Goal: Information Seeking & Learning: Find specific fact

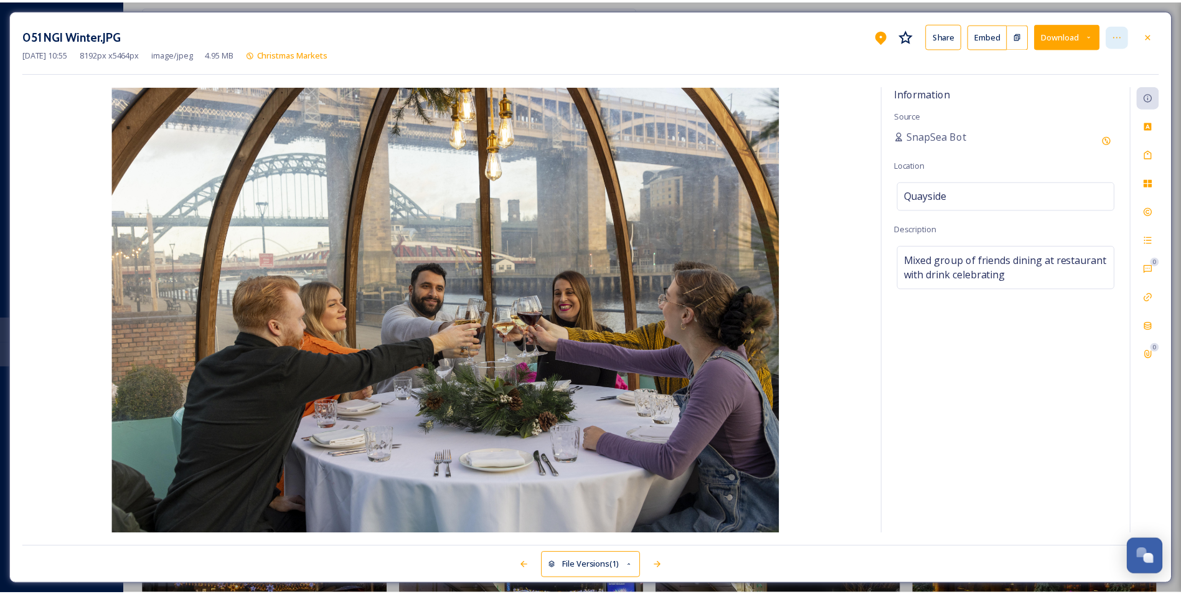
scroll to position [2054, 0]
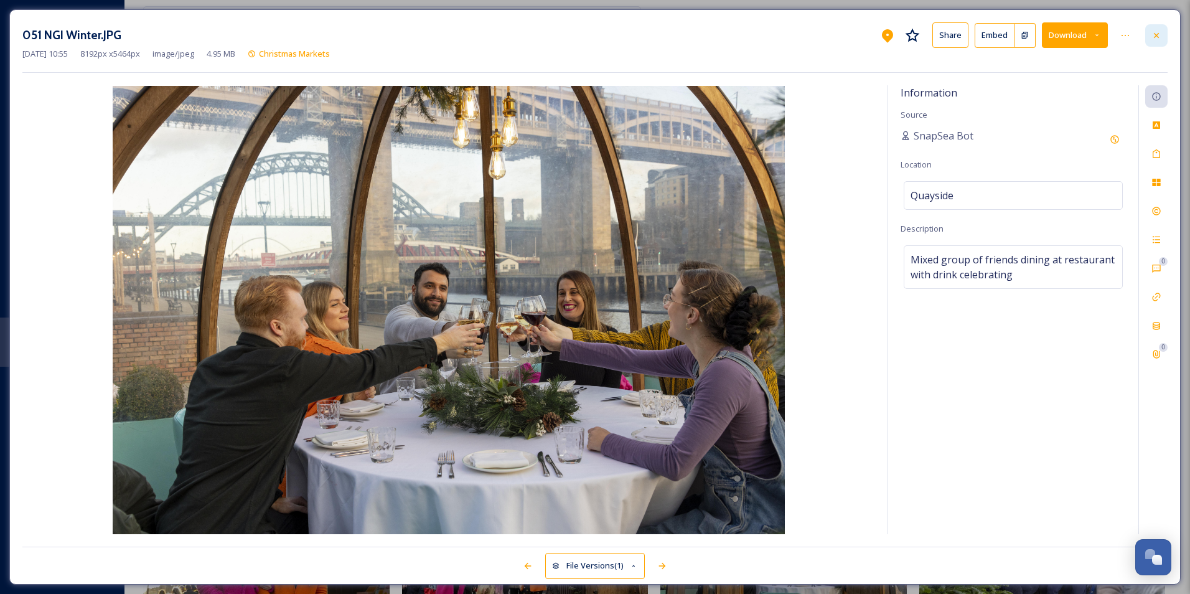
click at [1151, 34] on icon at bounding box center [1156, 35] width 10 height 10
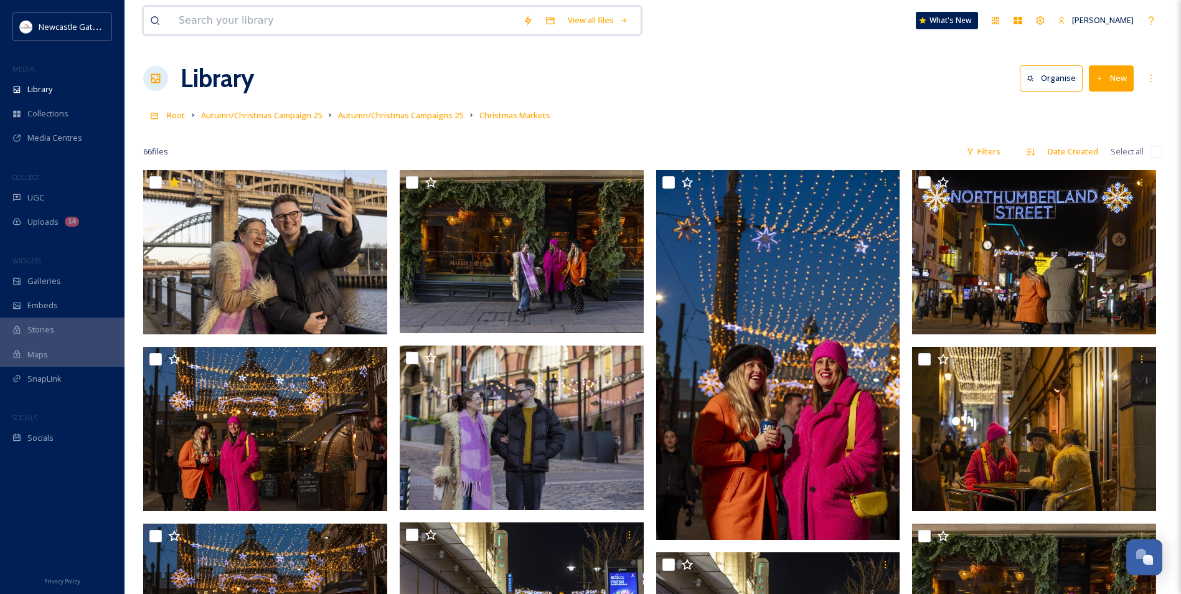
click at [232, 23] on input at bounding box center [344, 20] width 344 height 27
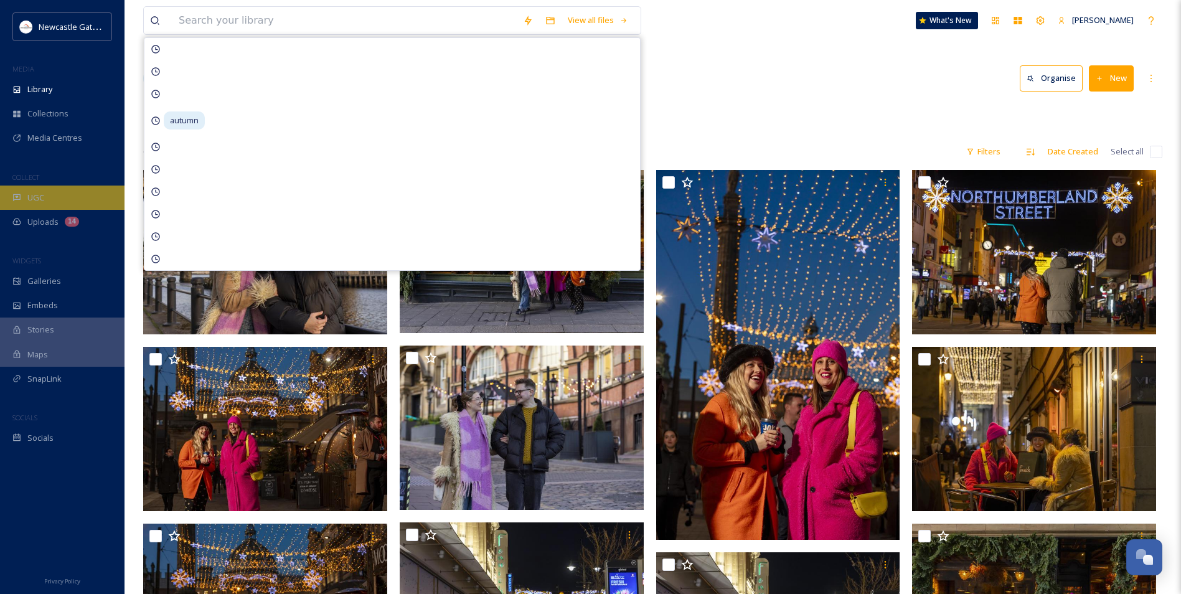
click at [62, 194] on div "UGC" at bounding box center [62, 197] width 124 height 24
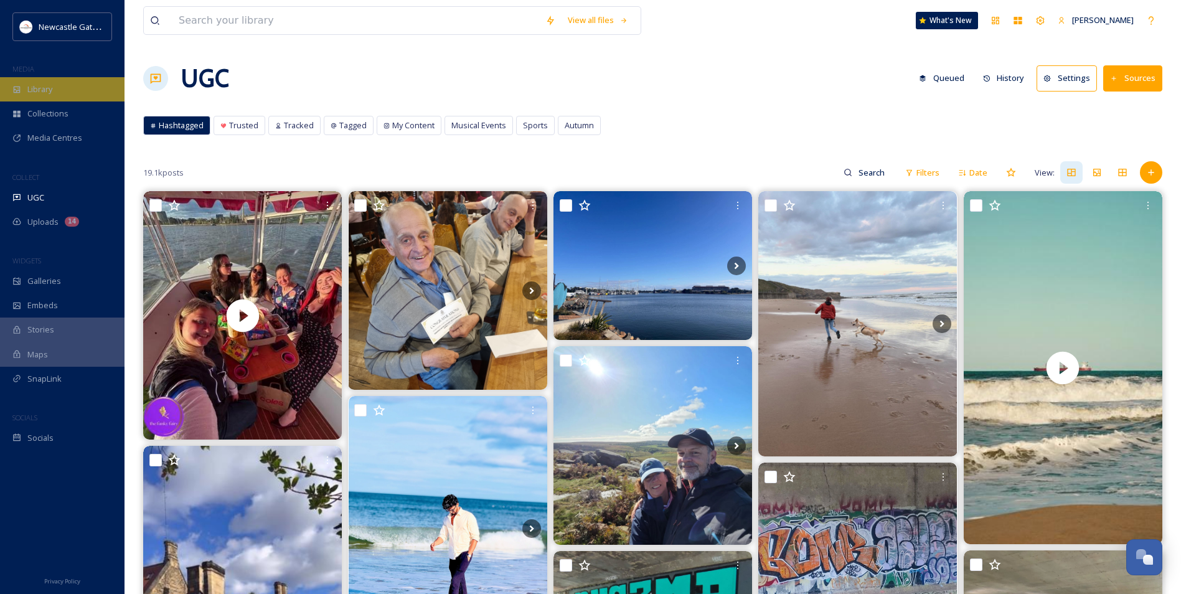
click at [80, 97] on div "Library" at bounding box center [62, 89] width 124 height 24
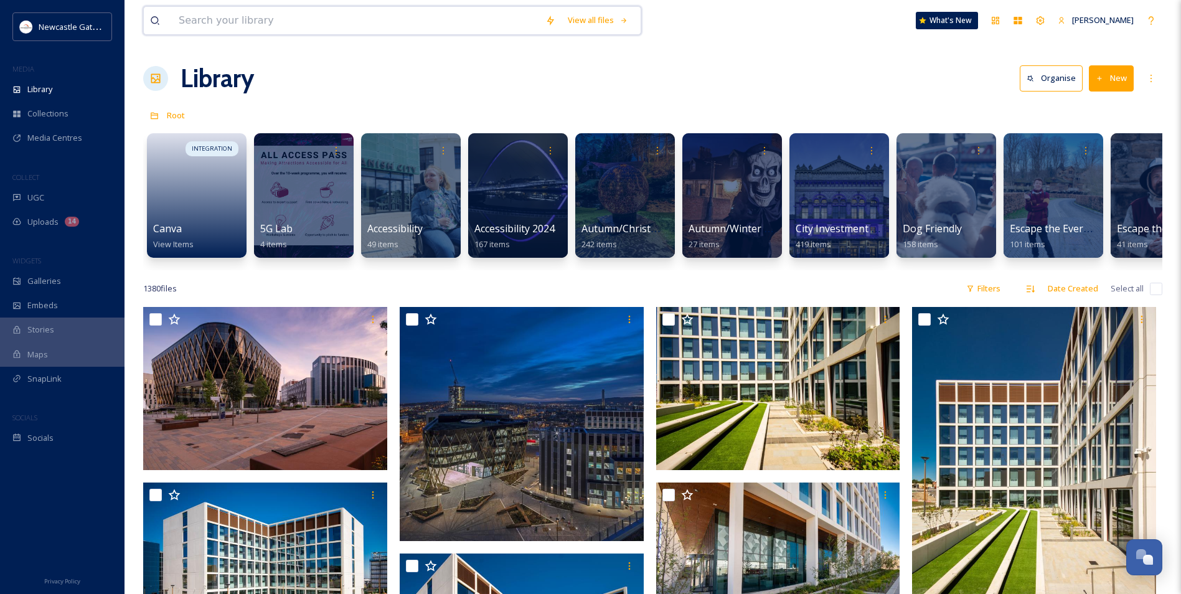
click at [281, 23] on input at bounding box center [355, 20] width 367 height 27
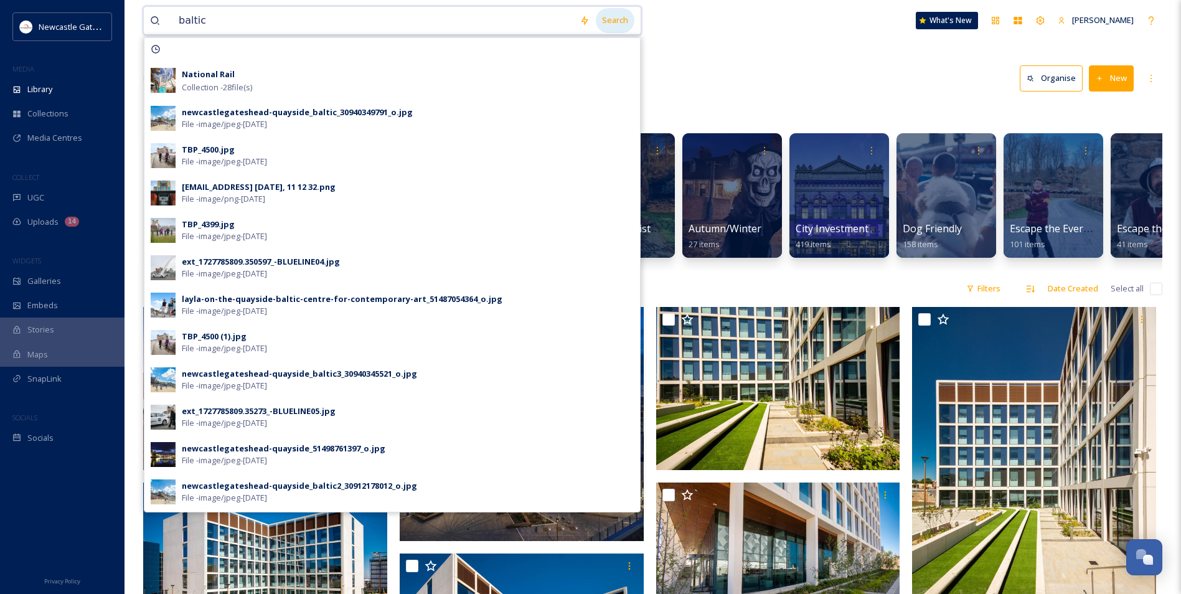
type input "baltic"
click at [613, 25] on div "Search" at bounding box center [615, 20] width 39 height 24
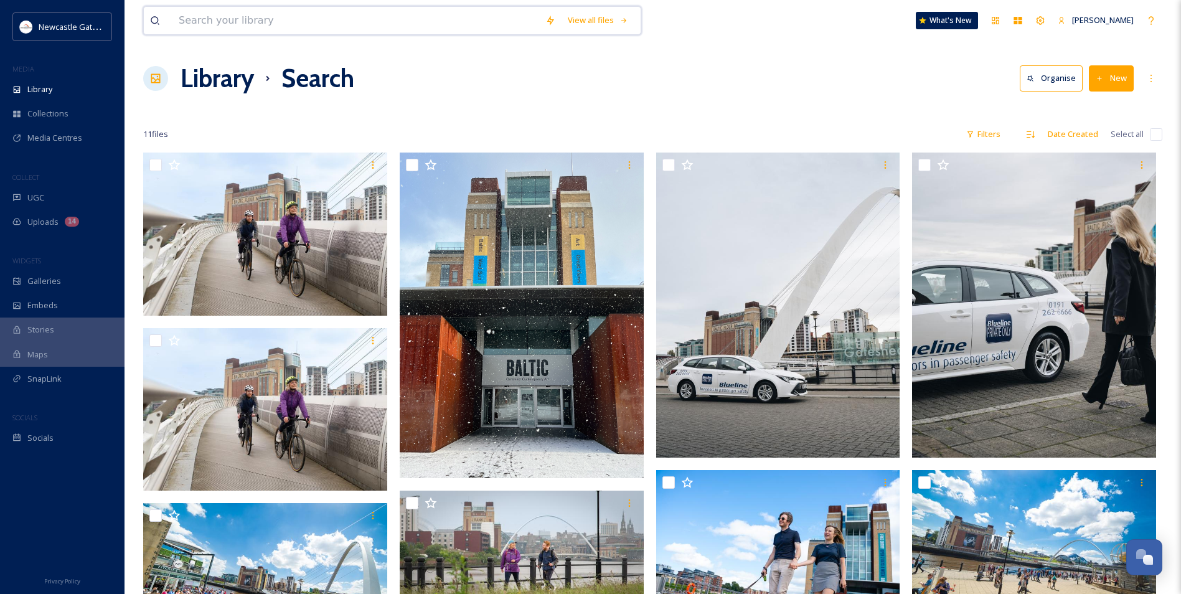
click at [233, 20] on input at bounding box center [355, 20] width 367 height 27
click at [61, 90] on div "Library" at bounding box center [62, 89] width 124 height 24
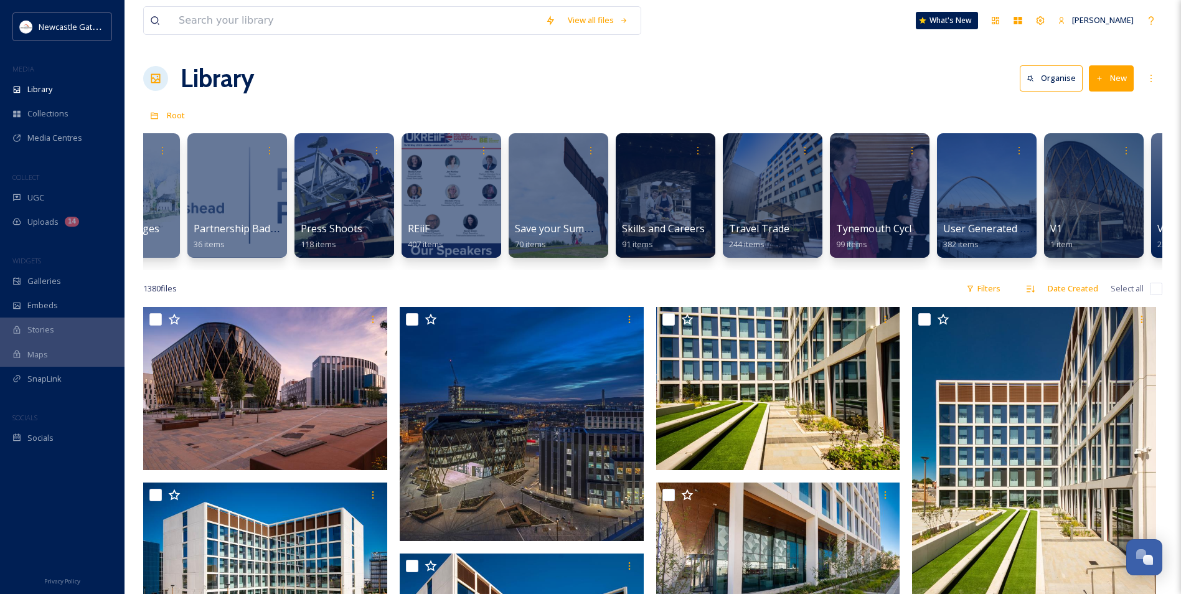
scroll to position [0, 2506]
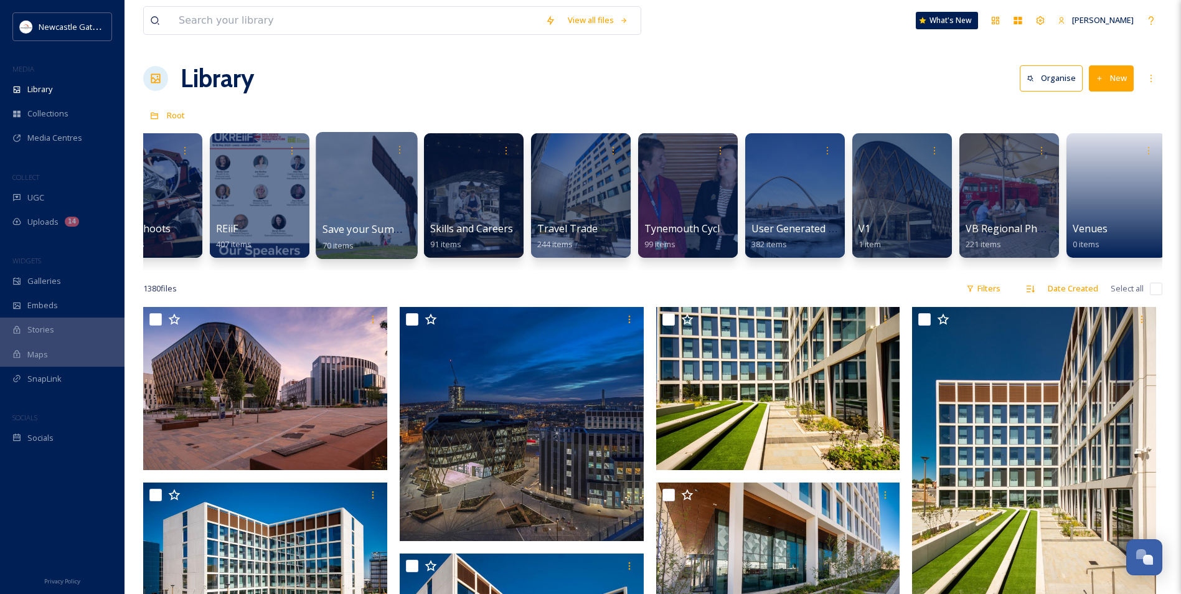
click at [339, 213] on div at bounding box center [366, 195] width 101 height 127
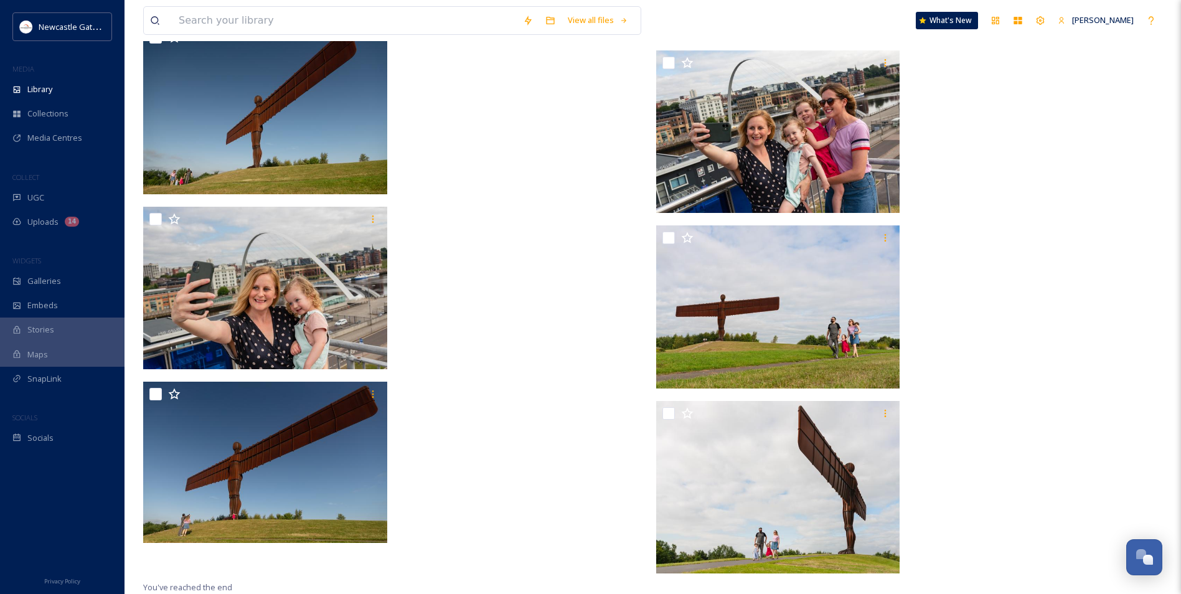
scroll to position [3569, 0]
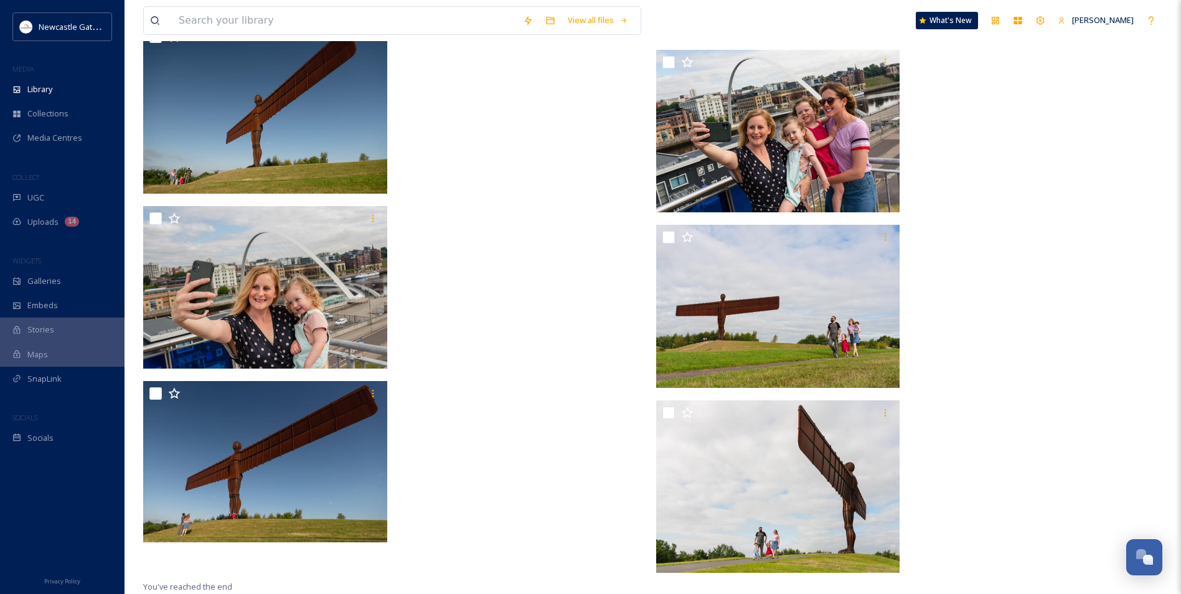
drag, startPoint x: 1180, startPoint y: 510, endPoint x: 1183, endPoint y: 475, distance: 34.4
drag, startPoint x: 1180, startPoint y: 508, endPoint x: 1189, endPoint y: 90, distance: 418.3
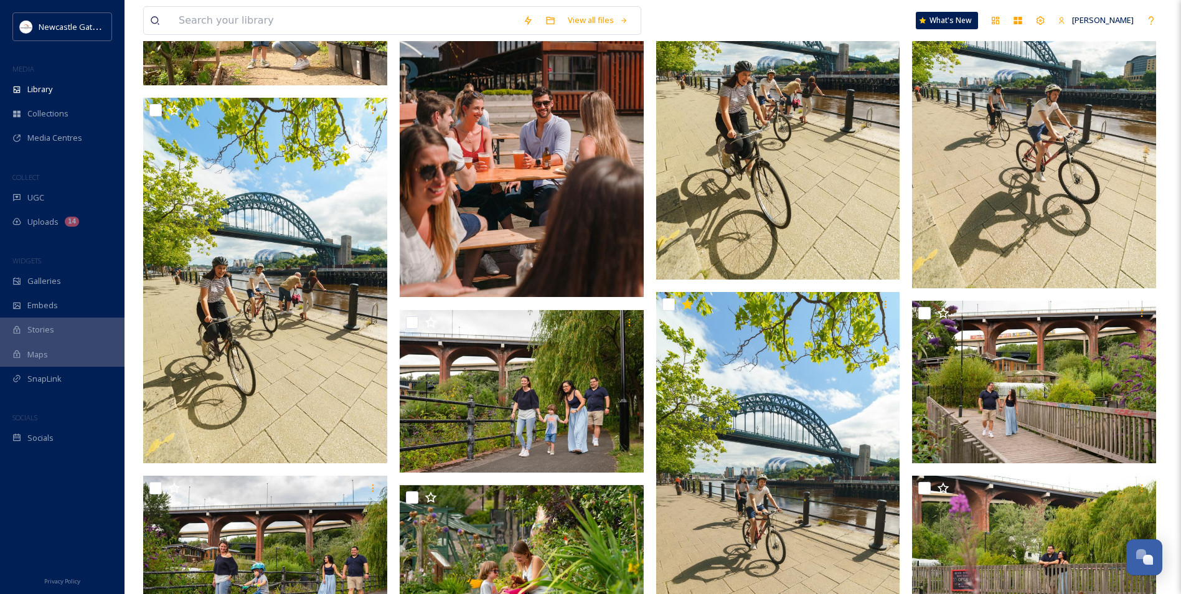
scroll to position [0, 0]
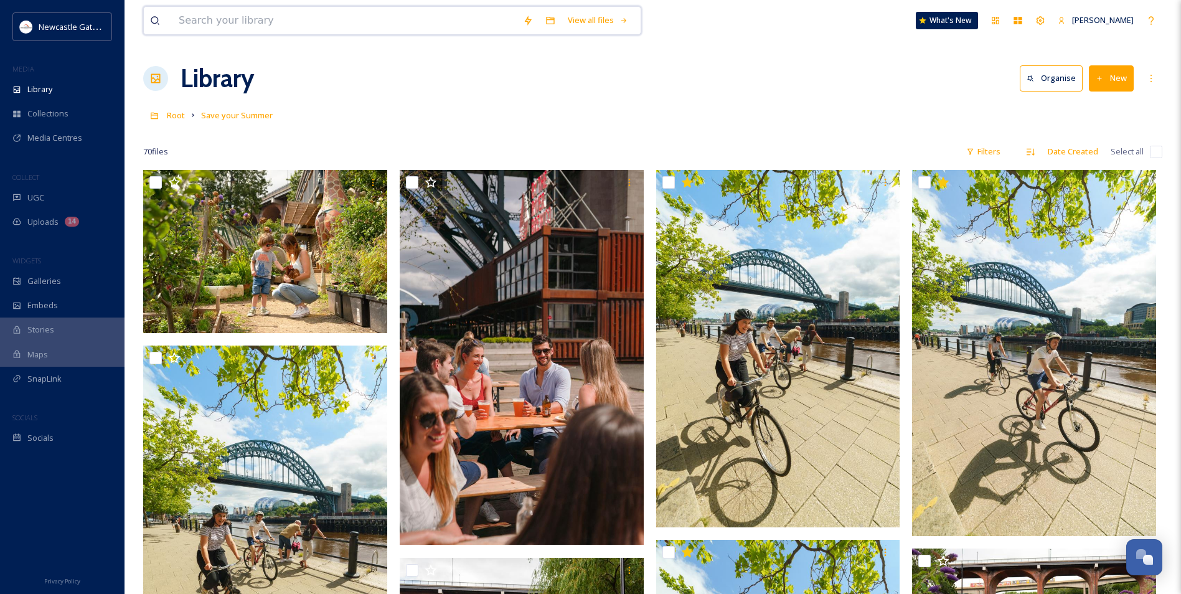
click at [217, 11] on input at bounding box center [344, 20] width 344 height 27
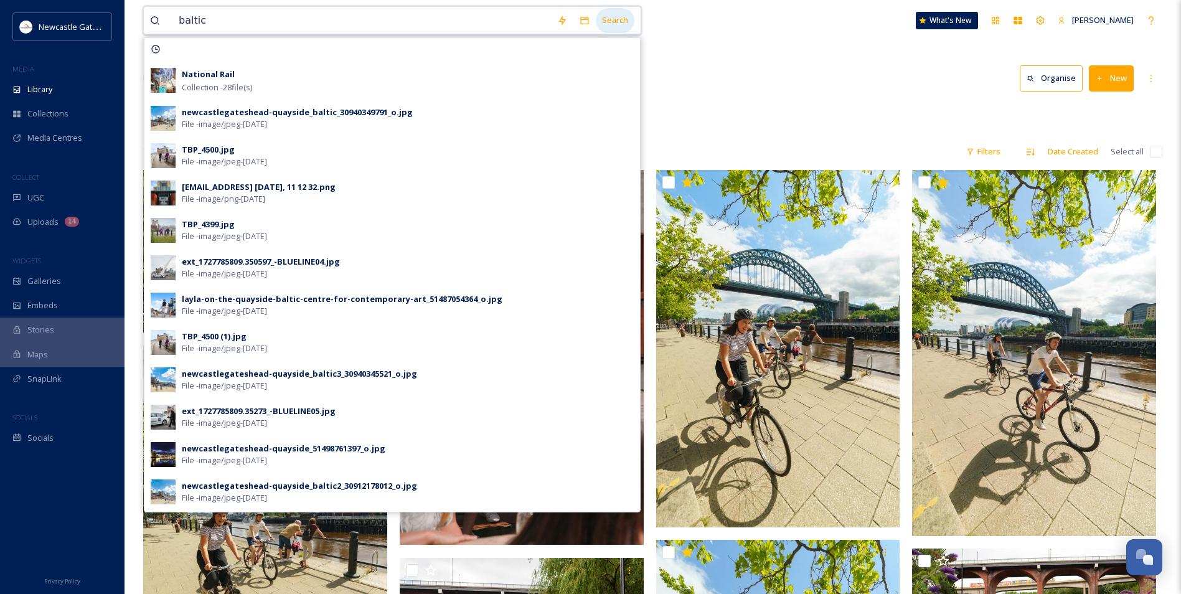
type input "baltic"
click at [625, 25] on div "Search" at bounding box center [615, 20] width 39 height 24
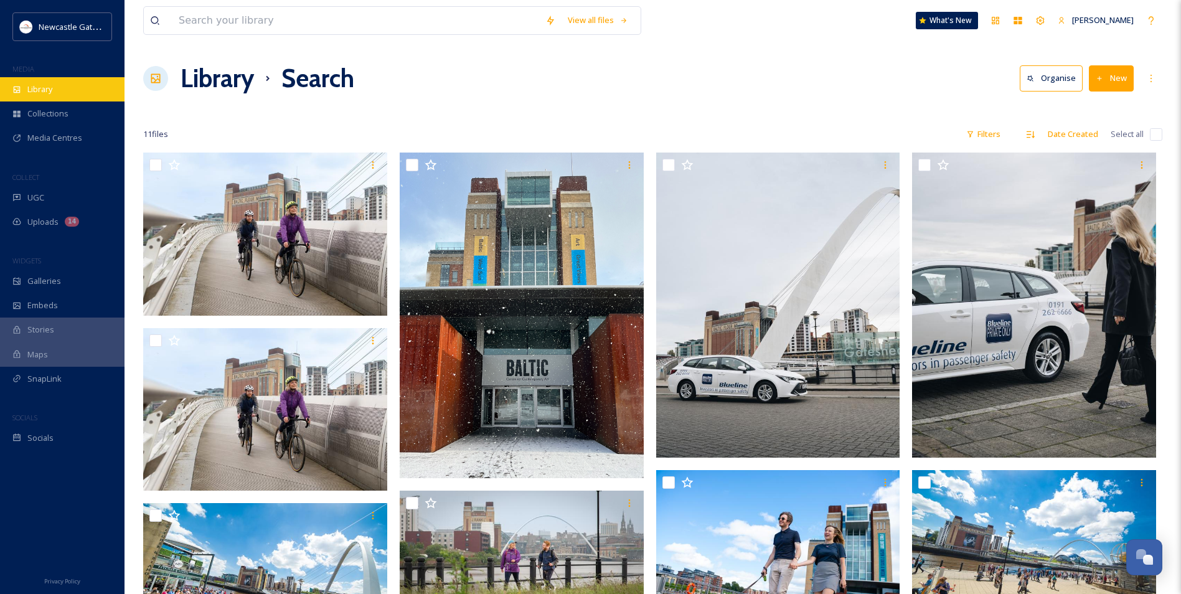
click at [49, 93] on span "Library" at bounding box center [39, 89] width 25 height 12
